Goal: Information Seeking & Learning: Learn about a topic

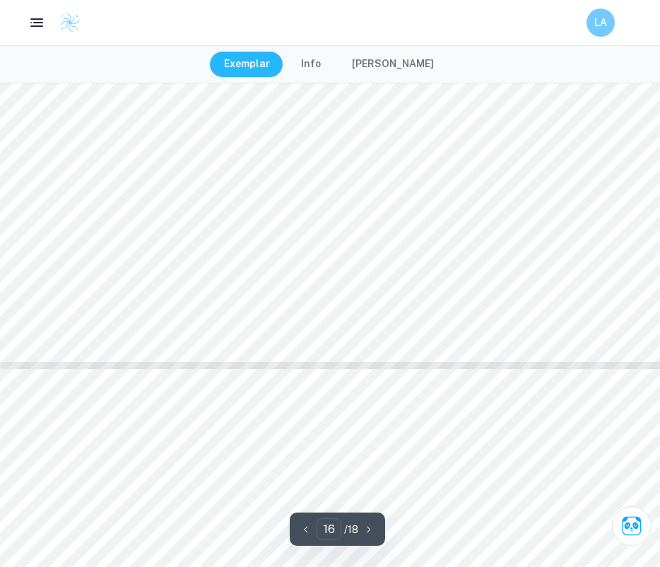
scroll to position [6266, 0]
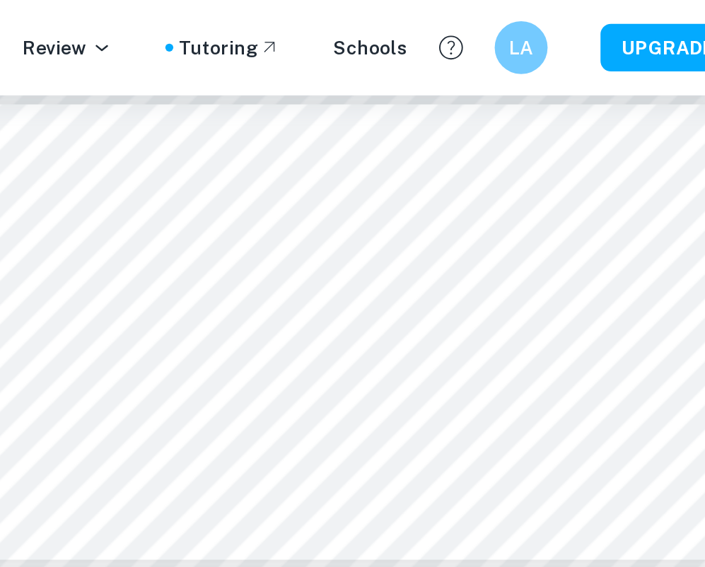
scroll to position [4189, 39]
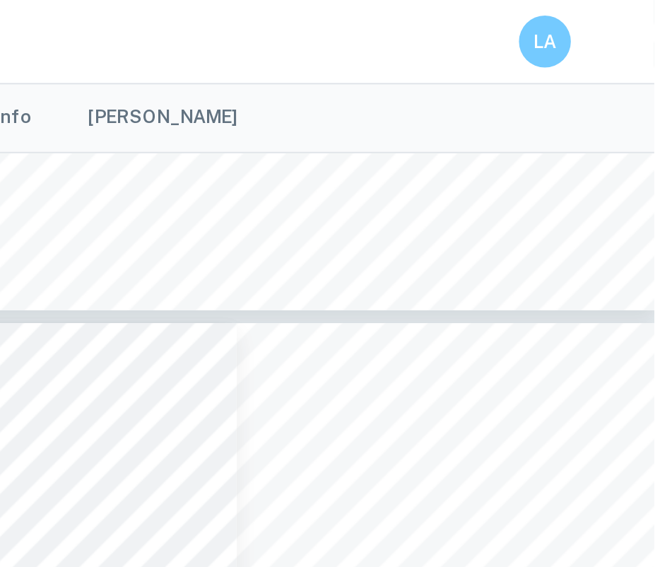
scroll to position [6649, 0]
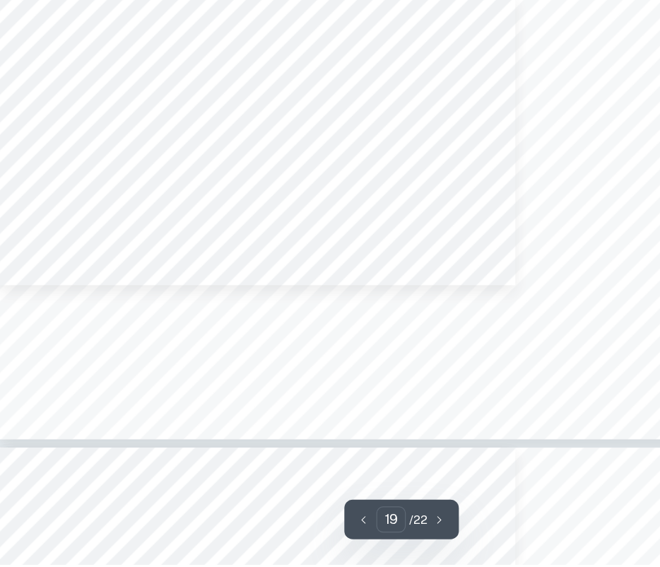
type input "20"
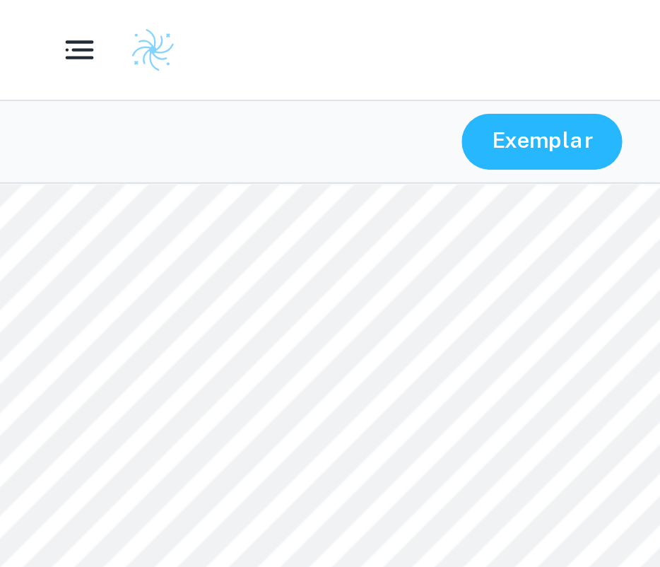
scroll to position [7538, 0]
